Goal: Contribute content: Contribute content

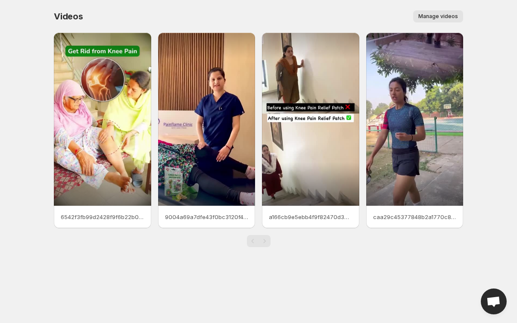
click at [437, 18] on span "Manage videos" at bounding box center [438, 16] width 40 height 7
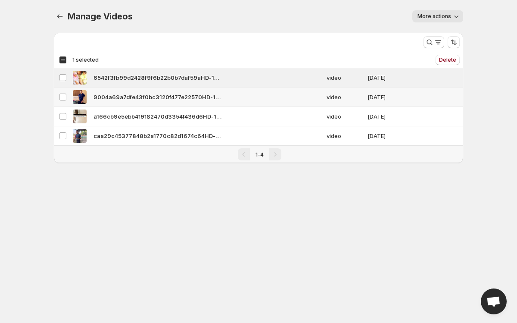
click at [67, 99] on td "Select video" at bounding box center [62, 96] width 16 height 19
click at [63, 111] on td "Select video" at bounding box center [62, 116] width 16 height 19
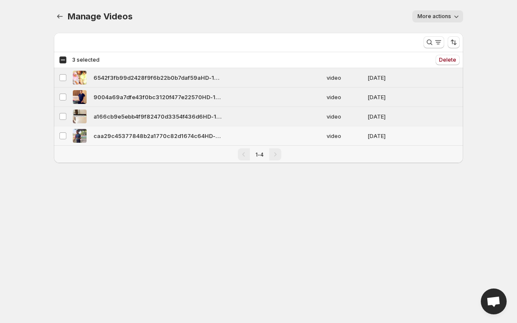
click at [61, 131] on td "Select video" at bounding box center [62, 135] width 16 height 19
click at [455, 16] on icon "button" at bounding box center [457, 17] width 4 height 3
click at [368, 27] on div "Manage Videos. This page is ready Manage Videos More actions More actions More …" at bounding box center [258, 16] width 409 height 33
click at [369, 18] on div "More actions" at bounding box center [303, 16] width 321 height 12
click at [245, 47] on div "More views" at bounding box center [235, 41] width 363 height 16
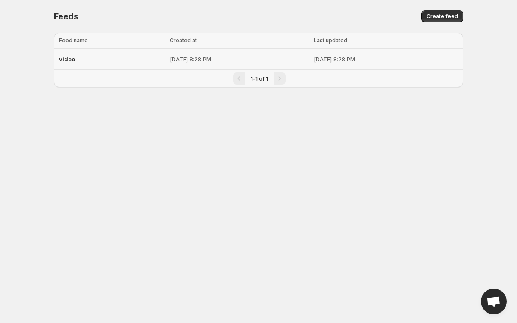
click at [177, 62] on p "[DATE] 8:28 PM" at bounding box center [239, 59] width 139 height 9
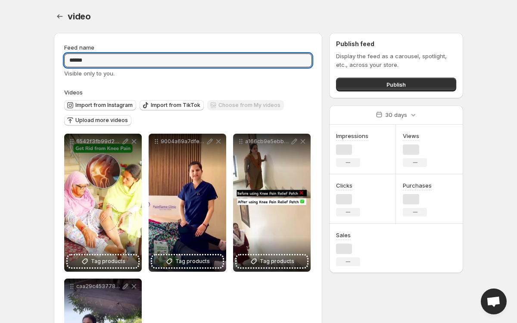
click at [177, 62] on input "*****" at bounding box center [188, 60] width 248 height 14
click at [248, 75] on div "Visible only to you." at bounding box center [188, 73] width 248 height 9
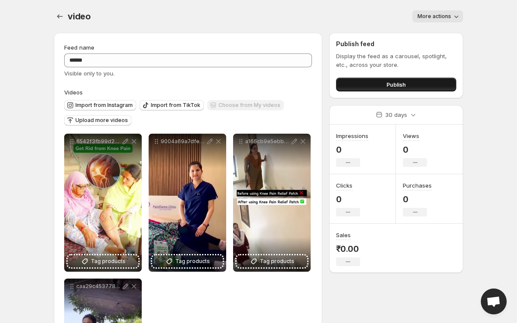
click at [389, 83] on span "Publish" at bounding box center [396, 84] width 19 height 9
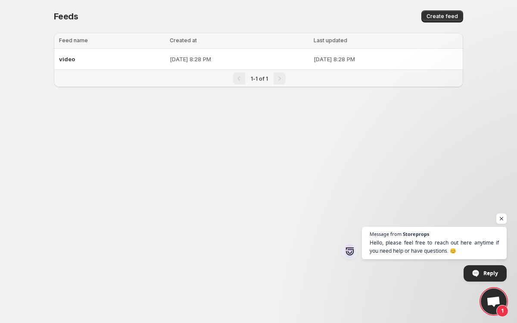
click at [277, 79] on div "Pagination" at bounding box center [280, 78] width 12 height 12
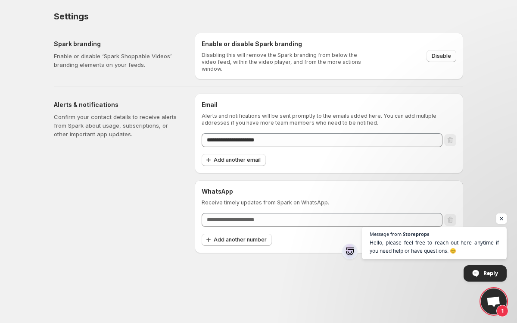
click at [499, 213] on span "Open chat" at bounding box center [501, 218] width 11 height 11
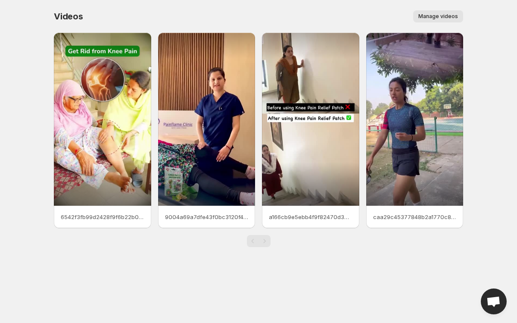
click at [442, 18] on span "Manage videos" at bounding box center [438, 16] width 40 height 7
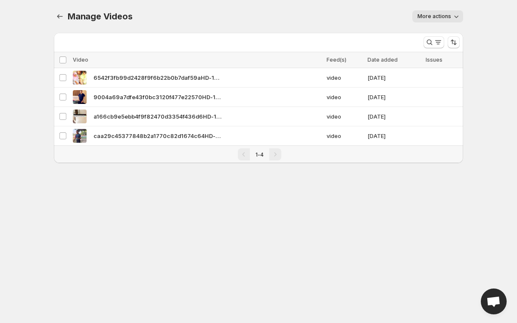
click at [499, 295] on span "Open chat" at bounding box center [494, 301] width 26 height 26
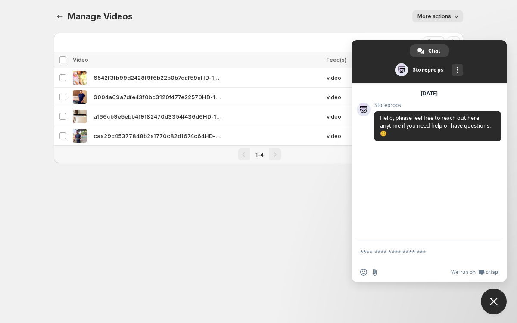
click at [318, 196] on body "Home Feeds Videos Subscription Settings Manage Videos. This page is ready Manag…" at bounding box center [258, 161] width 517 height 323
click at [485, 302] on span "Close chat" at bounding box center [494, 301] width 26 height 26
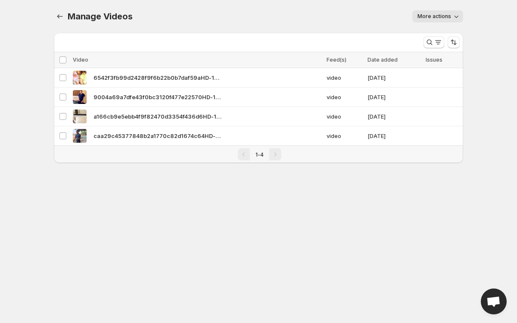
click at [431, 19] on span "More actions" at bounding box center [435, 16] width 34 height 7
click at [350, 15] on div "More actions" at bounding box center [303, 16] width 321 height 12
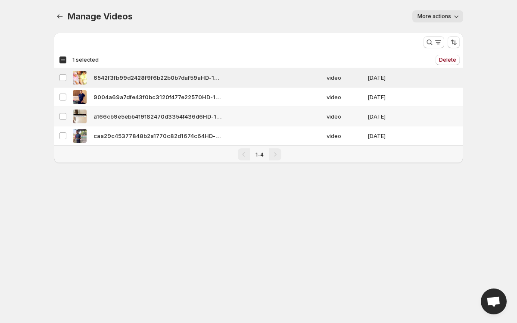
click at [65, 107] on td "Select video" at bounding box center [62, 116] width 16 height 19
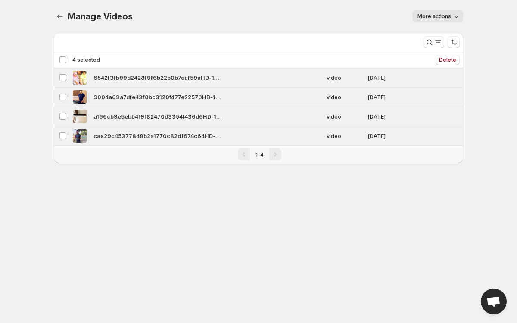
click at [255, 65] on div "Deselect all 4 videos 4 selected Delete Delete" at bounding box center [258, 60] width 409 height 16
click at [335, 38] on div "More views" at bounding box center [235, 41] width 363 height 16
click at [206, 83] on div "6542f3fb99d2428f9f6b22b0b7daf59aHD-1080p-25Mbps-49790812" at bounding box center [197, 78] width 249 height 14
click at [237, 35] on div "More views" at bounding box center [235, 41] width 363 height 16
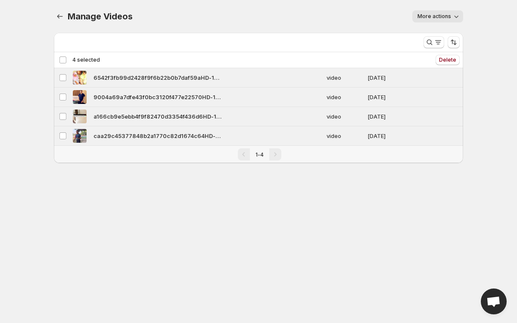
click at [66, 57] on div "Deselect all 4 videos 4 selected" at bounding box center [79, 60] width 41 height 8
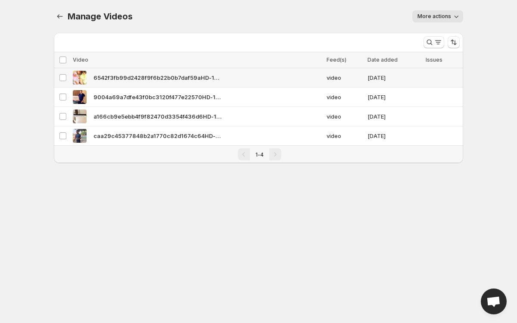
click at [137, 81] on span "6542f3fb99d2428f9f6b22b0b7daf59aHD-1080p-25Mbps-49790812" at bounding box center [158, 77] width 129 height 9
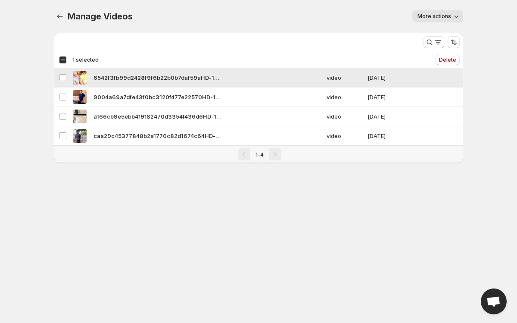
click at [137, 81] on span "6542f3fb99d2428f9f6b22b0b7daf59aHD-1080p-25Mbps-49790812" at bounding box center [158, 77] width 129 height 9
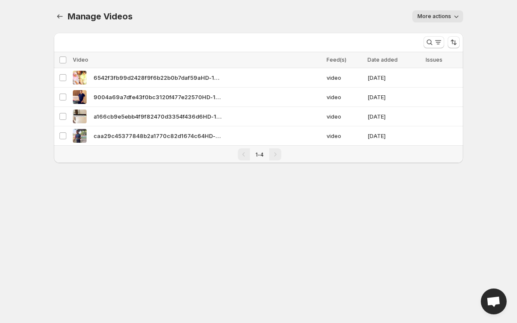
click at [165, 34] on div "More views" at bounding box center [235, 41] width 363 height 16
click at [452, 44] on icon "Sort the results" at bounding box center [453, 42] width 9 height 9
click at [435, 42] on icon "Search and filter results" at bounding box center [438, 42] width 9 height 9
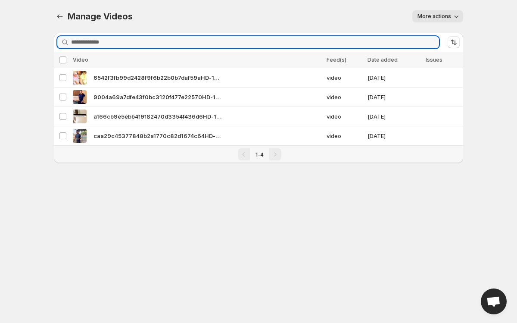
click at [435, 42] on input "Search videos" at bounding box center [255, 42] width 368 height 12
click at [456, 44] on icon "Sort the results" at bounding box center [453, 42] width 9 height 9
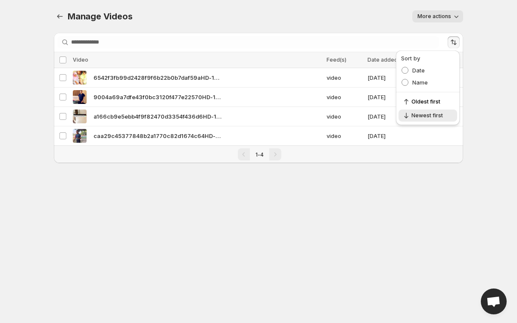
click at [460, 15] on icon "button" at bounding box center [456, 16] width 9 height 9
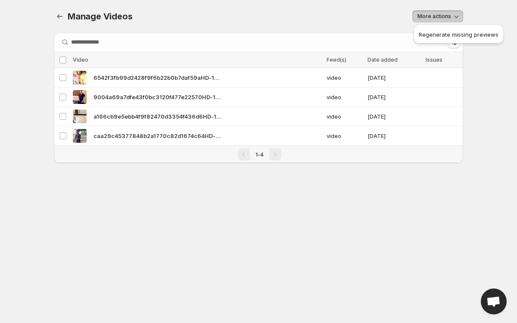
click at [367, 36] on div "Search videos" at bounding box center [258, 42] width 409 height 19
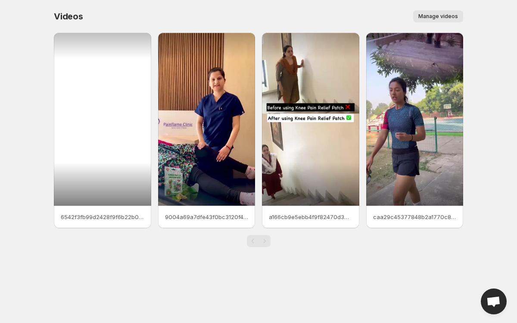
click at [102, 190] on div at bounding box center [102, 119] width 97 height 173
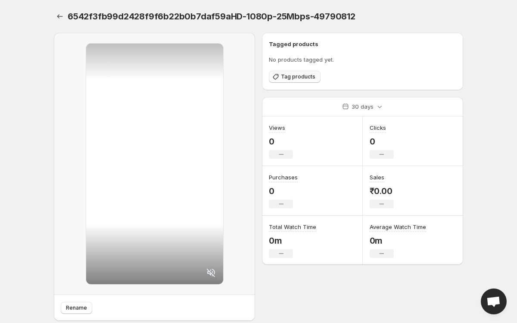
click at [290, 78] on span "Tag products" at bounding box center [298, 76] width 34 height 7
click at [302, 76] on span "Tag products" at bounding box center [298, 76] width 34 height 7
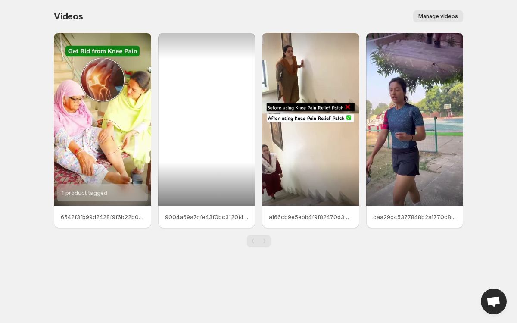
click at [215, 128] on div at bounding box center [206, 119] width 97 height 173
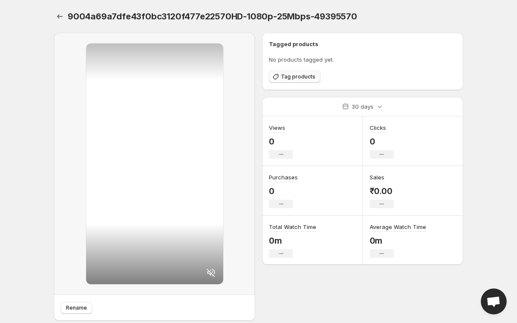
click at [296, 78] on span "Tag products" at bounding box center [298, 76] width 34 height 7
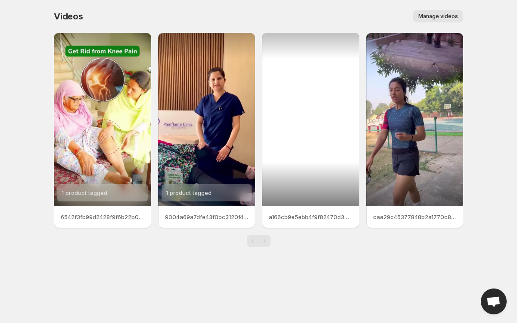
click at [330, 119] on div at bounding box center [310, 119] width 97 height 173
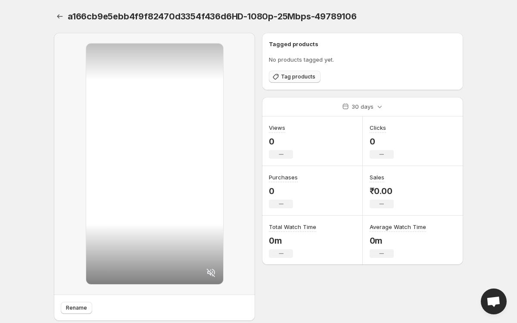
click at [301, 79] on span "Tag products" at bounding box center [298, 76] width 34 height 7
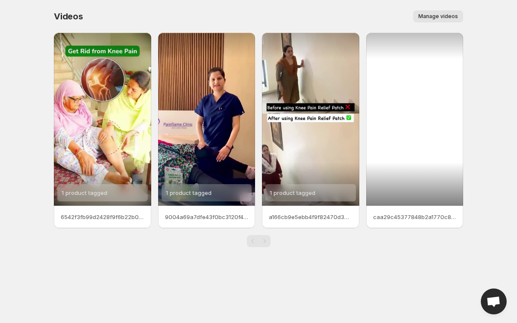
click at [429, 128] on div at bounding box center [414, 119] width 97 height 173
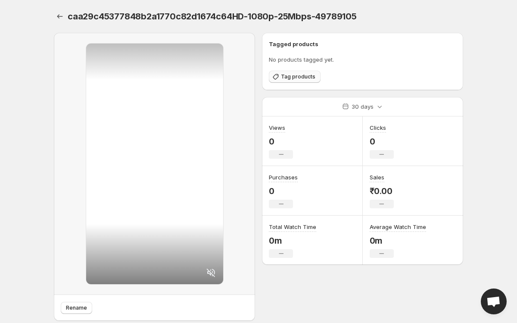
click at [294, 78] on span "Tag products" at bounding box center [298, 76] width 34 height 7
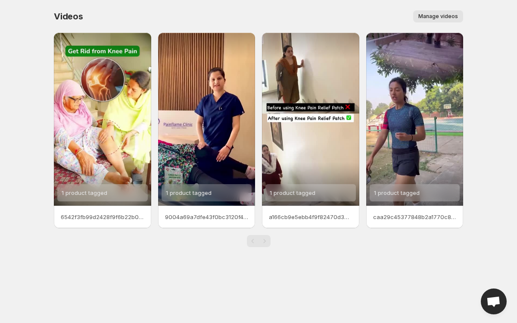
click at [431, 18] on span "Manage videos" at bounding box center [438, 16] width 40 height 7
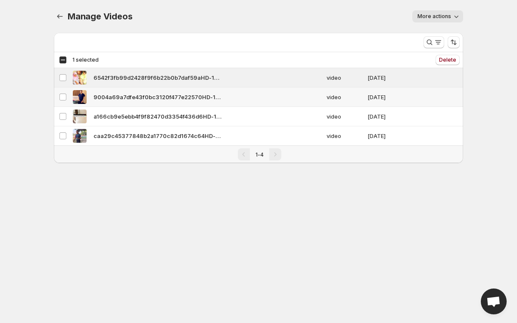
click at [62, 90] on td "Select video" at bounding box center [62, 96] width 16 height 19
click at [69, 114] on td "Select video" at bounding box center [62, 116] width 16 height 19
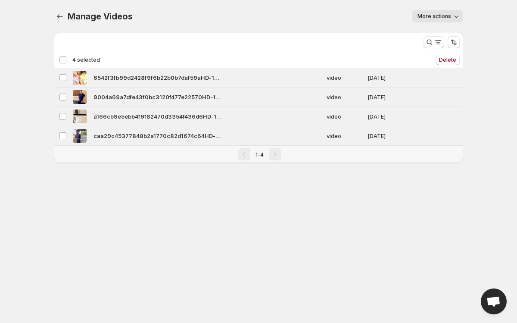
click at [89, 174] on div "Manage Videos. This page is ready Manage Videos More actions More actions More …" at bounding box center [259, 92] width 430 height 184
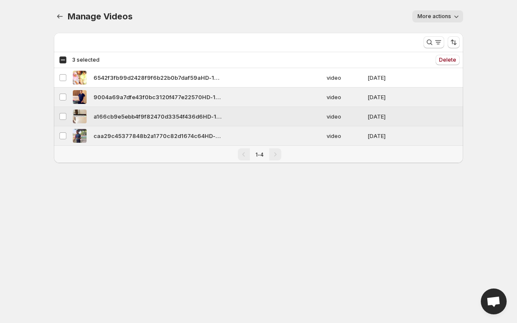
click at [60, 112] on td "Select video" at bounding box center [62, 116] width 16 height 19
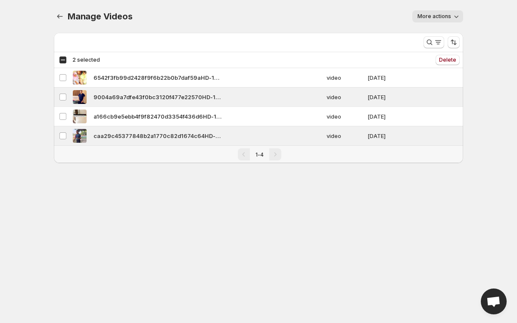
click at [56, 32] on div "Manage Videos. This page is ready Manage Videos More actions More actions More …" at bounding box center [258, 16] width 409 height 33
click at [58, 13] on icon "Manage Videos" at bounding box center [60, 16] width 9 height 9
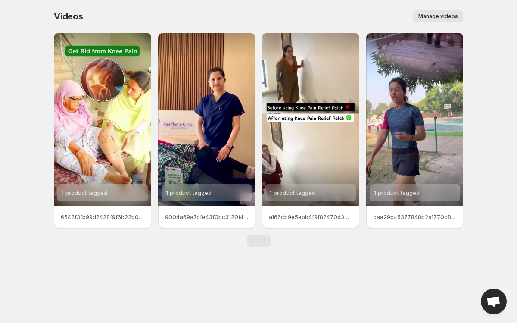
click at [64, 19] on span "Videos" at bounding box center [68, 16] width 29 height 10
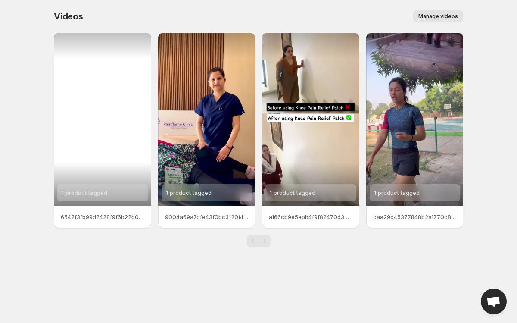
click at [124, 86] on div "1 product tagged" at bounding box center [102, 119] width 97 height 173
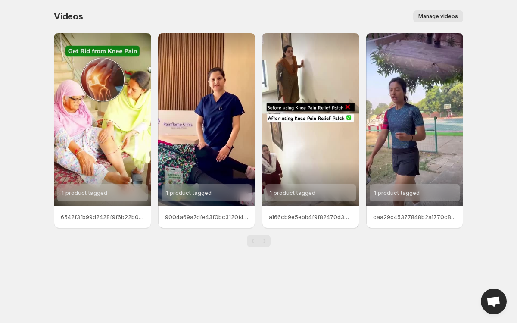
click at [431, 17] on span "Manage videos" at bounding box center [438, 16] width 40 height 7
click at [374, 21] on div "Manage videos" at bounding box center [279, 16] width 370 height 12
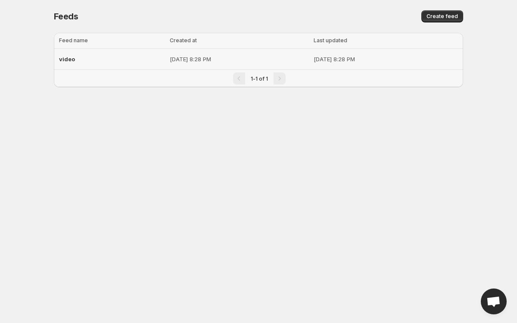
click at [318, 62] on p "[DATE] 8:28 PM" at bounding box center [386, 59] width 144 height 9
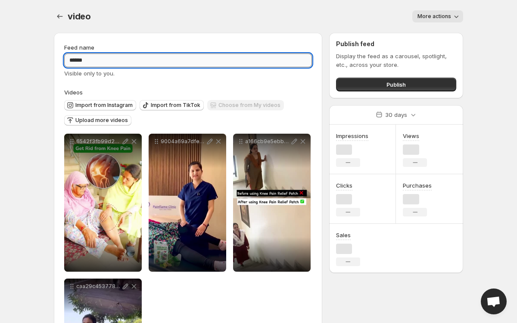
click at [305, 56] on input "*****" at bounding box center [188, 60] width 248 height 14
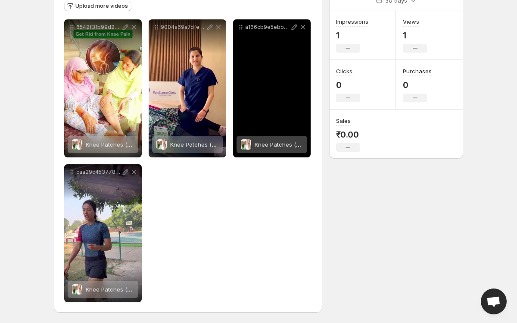
scroll to position [114, 0]
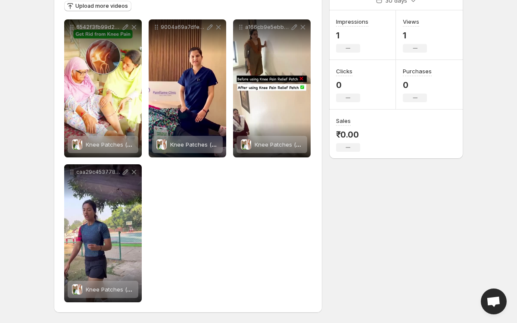
click at [245, 234] on div "**********" at bounding box center [188, 160] width 248 height 283
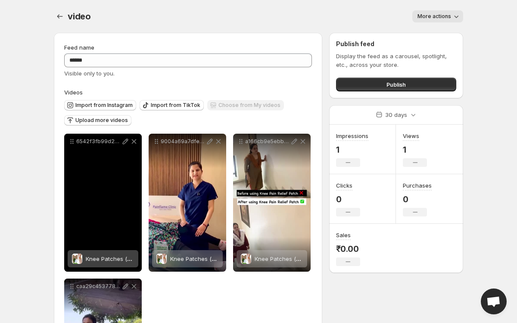
scroll to position [0, 0]
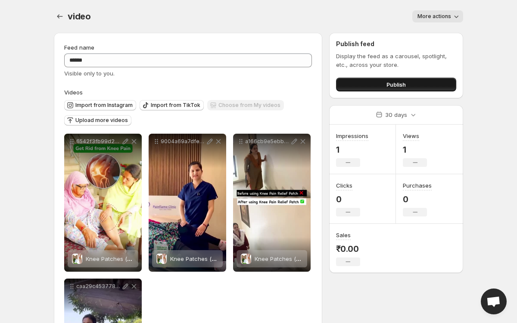
click at [370, 81] on button "Publish" at bounding box center [396, 85] width 120 height 14
click at [446, 19] on span "More actions" at bounding box center [435, 16] width 34 height 7
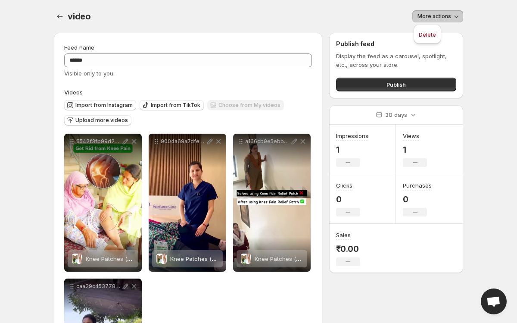
click at [243, 41] on div "**********" at bounding box center [188, 230] width 268 height 394
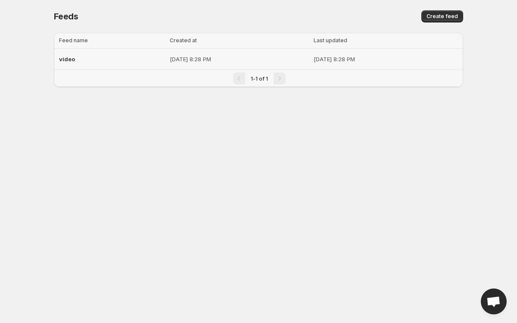
click at [215, 53] on td "[DATE] 8:28 PM" at bounding box center [239, 59] width 144 height 21
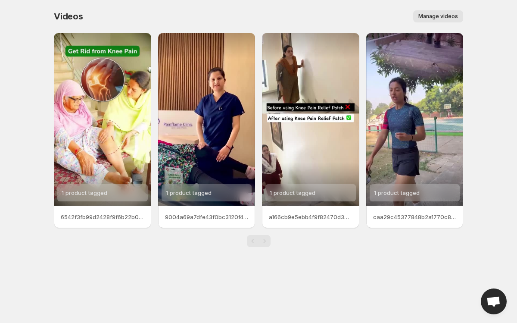
click at [266, 243] on div "Pagination" at bounding box center [265, 241] width 12 height 12
click at [101, 209] on div "6542f3fb99d2428f9f6b22b0b7daf59aHD-1080p-25Mbps-49790812" at bounding box center [102, 217] width 97 height 22
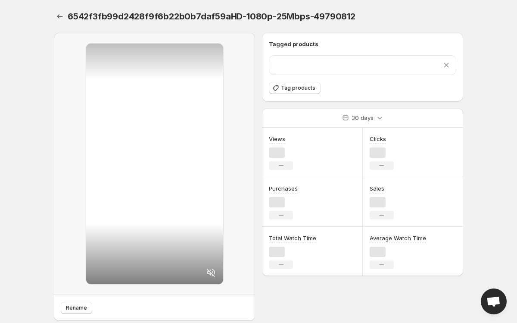
click at [110, 190] on div at bounding box center [154, 164] width 137 height 240
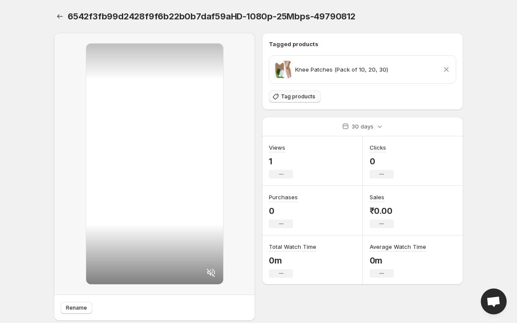
click at [287, 95] on span "Tag products" at bounding box center [298, 96] width 34 height 7
click at [330, 69] on p "Knee Patches (Pack of 10, 20, 30)" at bounding box center [341, 69] width 93 height 9
click at [56, 15] on icon "Settings" at bounding box center [60, 16] width 9 height 9
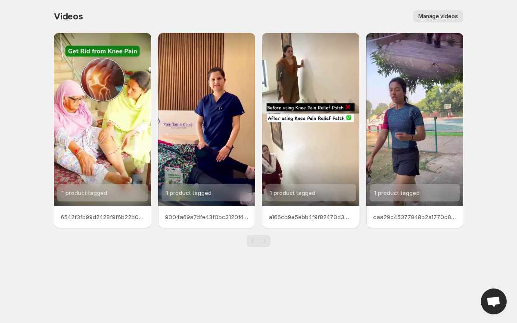
click at [213, 221] on p "9004a69a7dfe43f0bc3120f477e22570HD-1080p-25Mbps-49395570" at bounding box center [207, 216] width 84 height 9
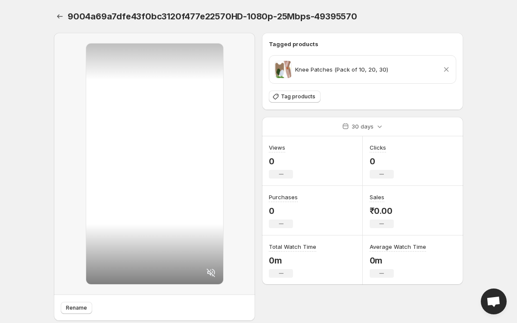
click at [447, 69] on icon at bounding box center [446, 69] width 9 height 9
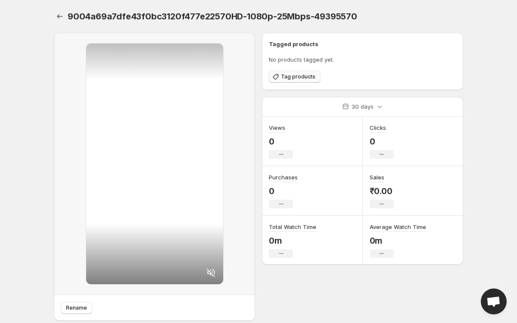
click at [295, 77] on span "Tag products" at bounding box center [298, 76] width 34 height 7
